Goal: Check status: Check status

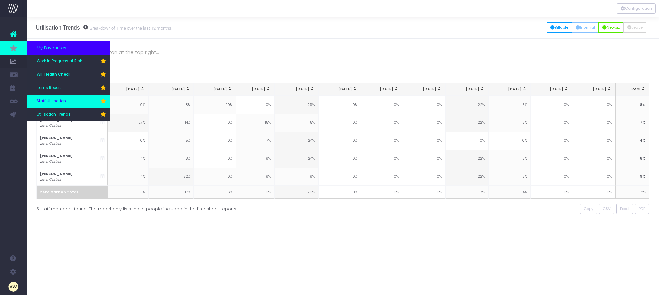
click at [62, 100] on span "Staff Utilisation" at bounding box center [51, 101] width 29 height 6
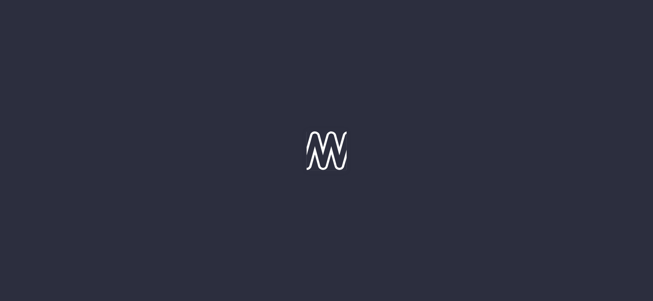
type input "29-08-2025"
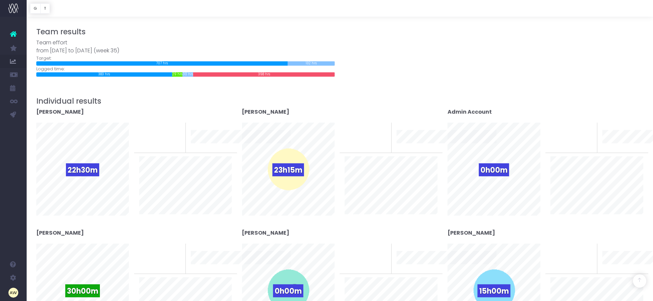
scroll to position [166, 0]
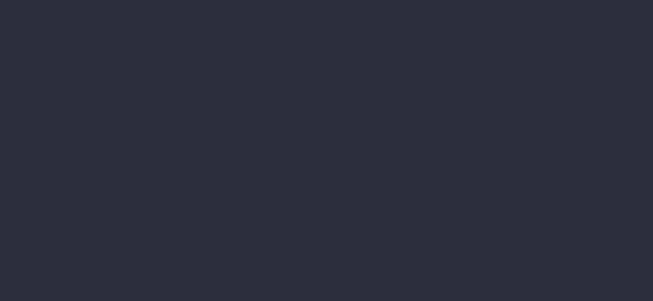
scroll to position [106, 0]
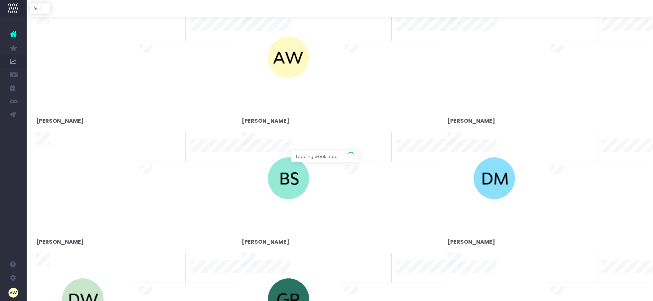
type input "[DATE]"
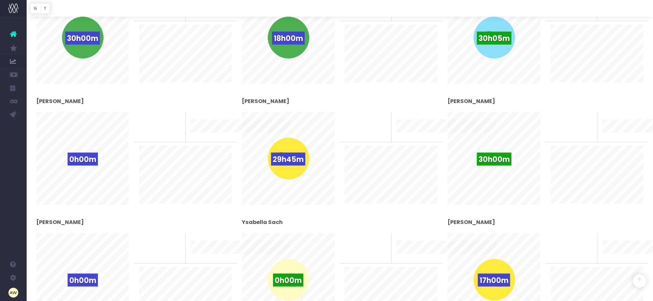
scroll to position [749, 0]
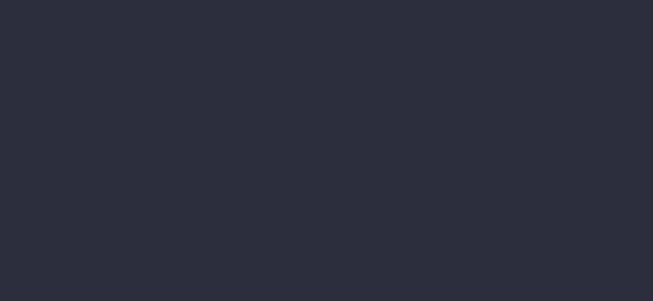
scroll to position [688, 0]
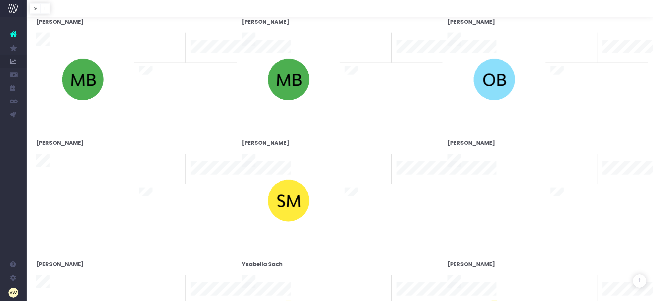
type input "[DATE]"
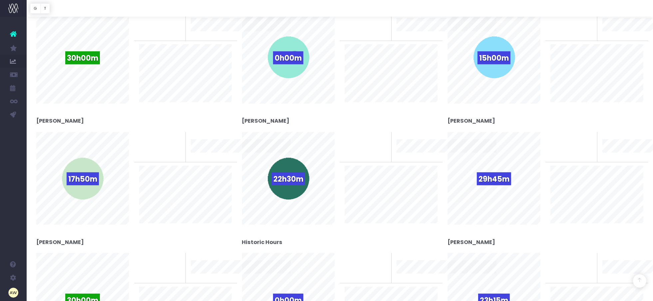
scroll to position [208, 0]
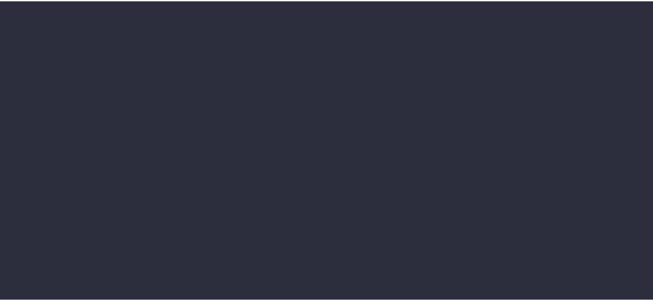
scroll to position [101, 0]
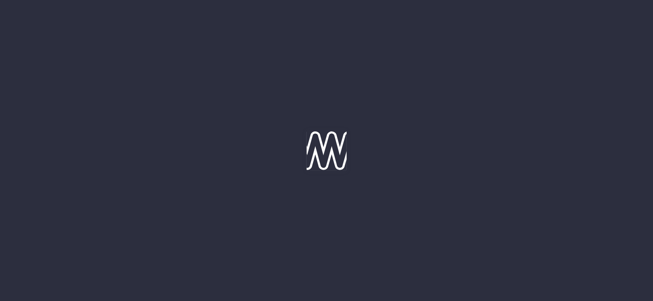
type input "[DATE]"
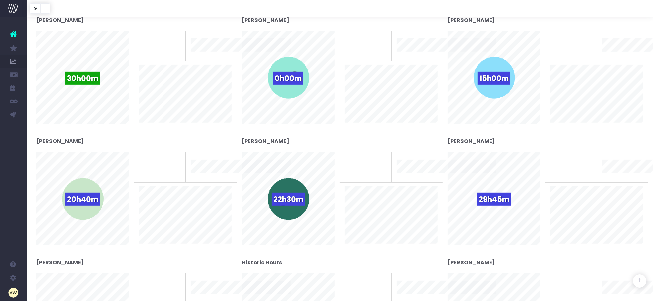
scroll to position [275, 0]
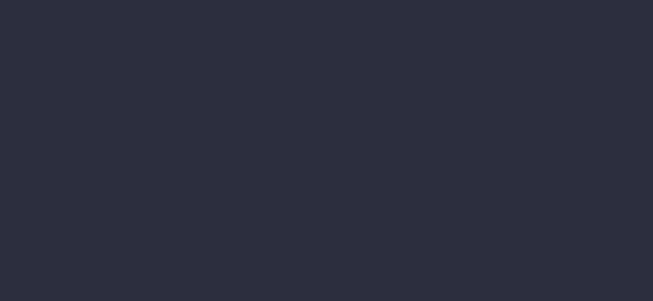
scroll to position [277, 0]
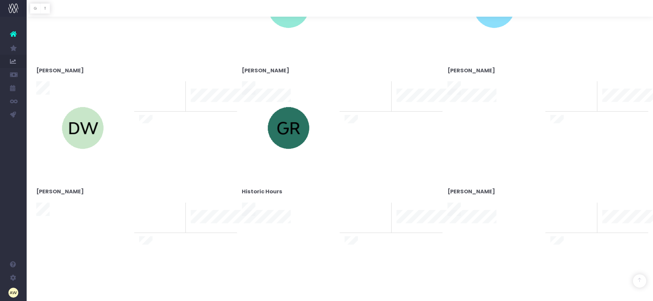
type input "[DATE]"
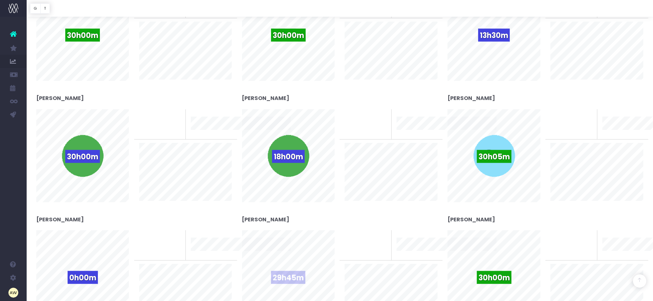
scroll to position [670, 0]
